Goal: Transaction & Acquisition: Purchase product/service

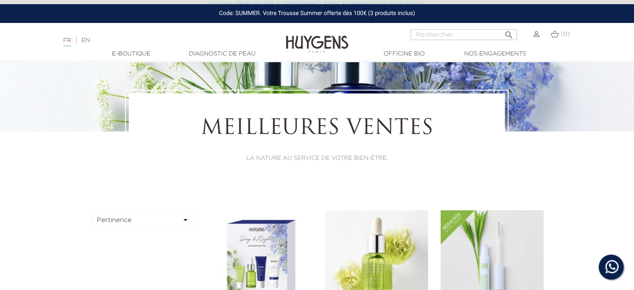
scroll to position [83, 0]
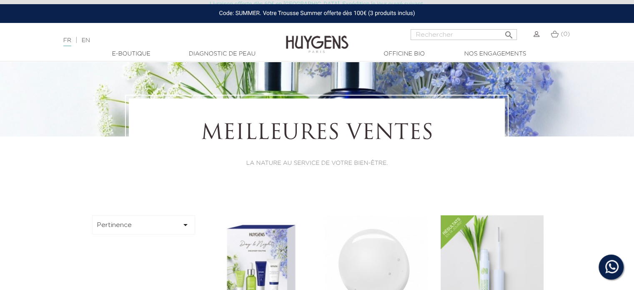
click at [393, 243] on img at bounding box center [376, 266] width 103 height 103
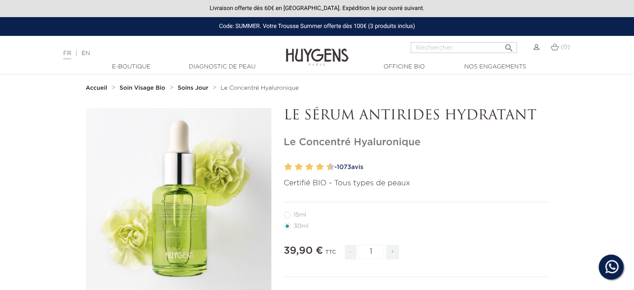
click at [292, 213] on label12"] "15ml" at bounding box center [300, 214] width 33 height 7
radio input "true"
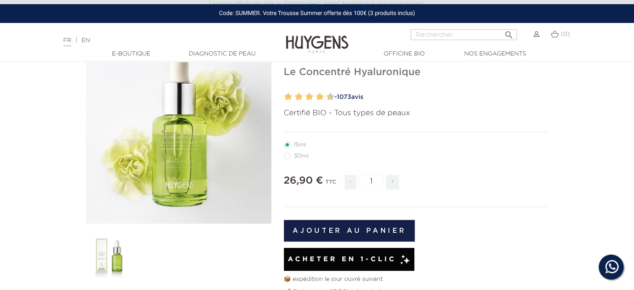
scroll to position [83, 0]
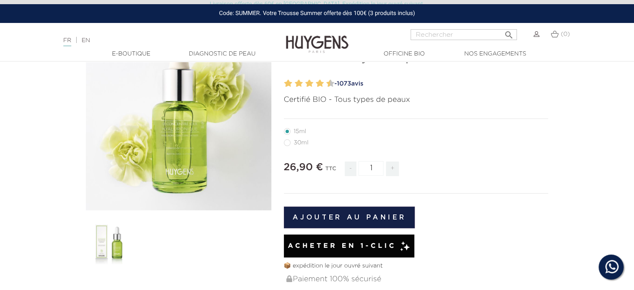
click at [287, 143] on label22"] "30ml" at bounding box center [301, 142] width 35 height 7
radio input "true"
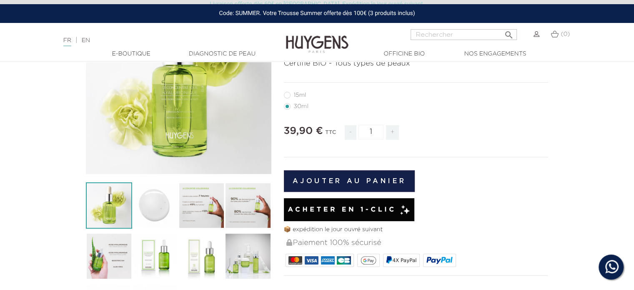
scroll to position [125, 0]
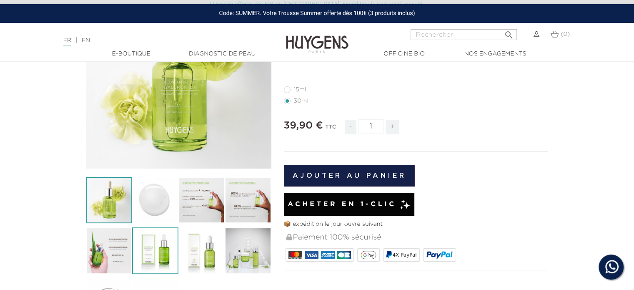
click at [163, 254] on img at bounding box center [155, 250] width 46 height 46
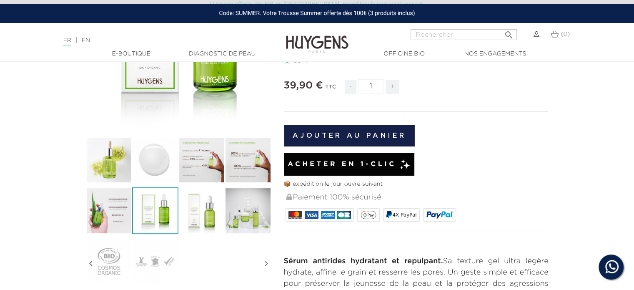
scroll to position [167, 0]
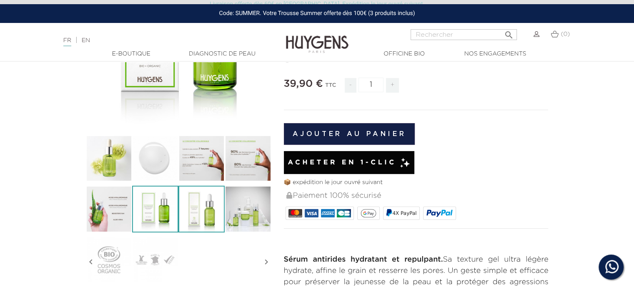
click at [197, 208] on img at bounding box center [201, 208] width 46 height 46
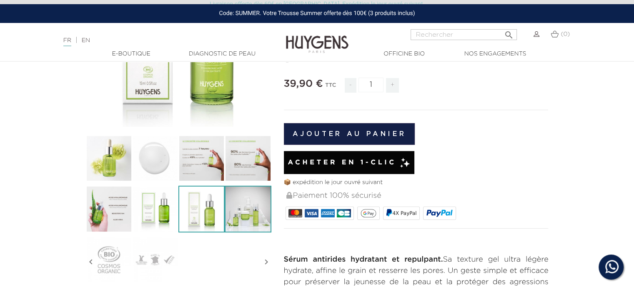
click at [239, 215] on img at bounding box center [248, 208] width 46 height 46
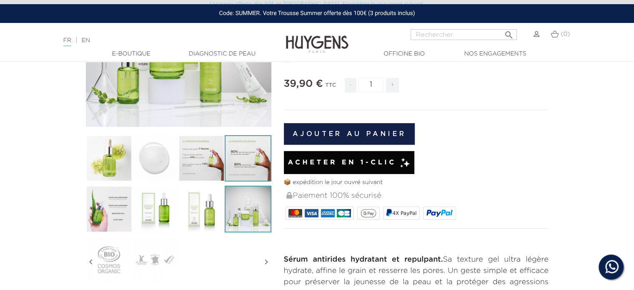
click at [245, 173] on img at bounding box center [248, 158] width 46 height 46
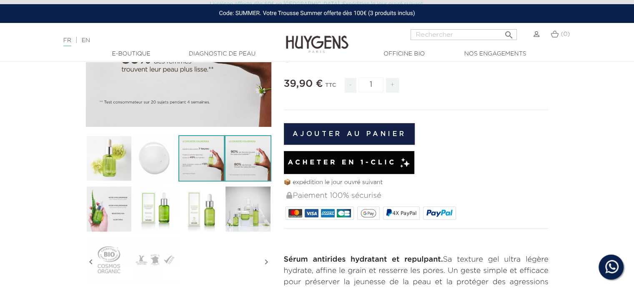
click at [198, 170] on img at bounding box center [201, 158] width 46 height 46
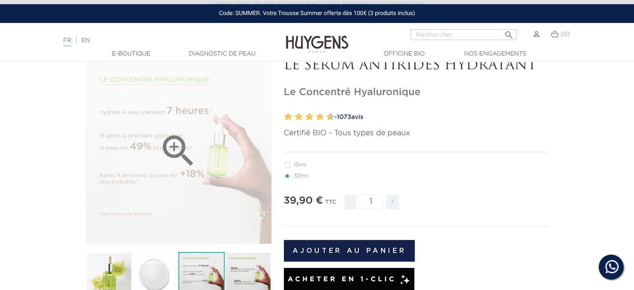
scroll to position [42, 0]
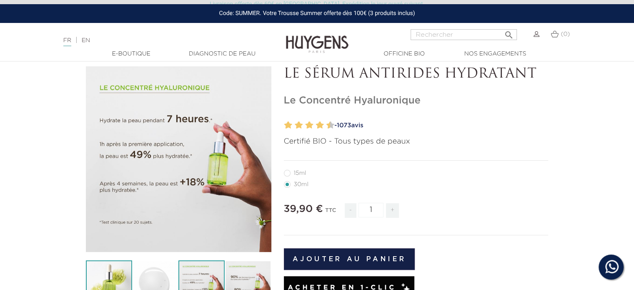
click at [118, 271] on img at bounding box center [109, 283] width 46 height 46
